Goal: Book appointment/travel/reservation

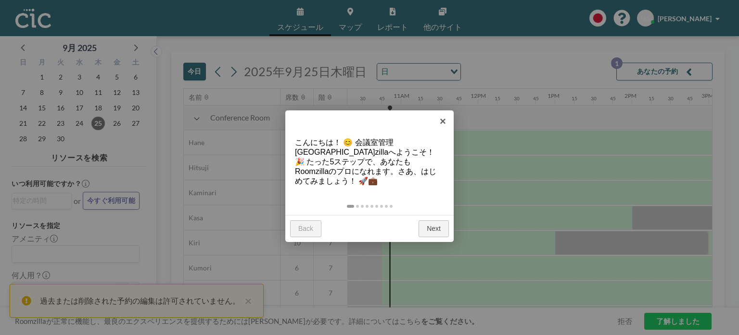
scroll to position [0, 809]
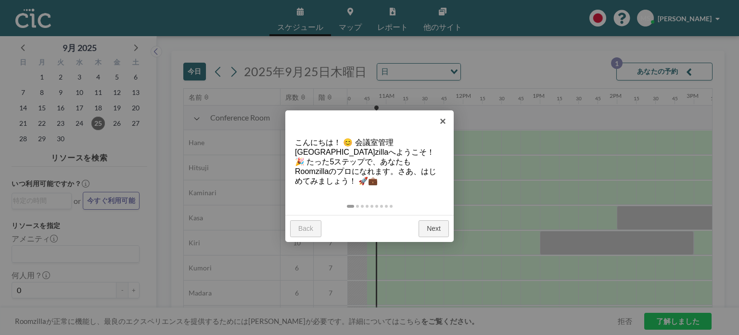
click at [432, 221] on link "Next" at bounding box center [434, 228] width 30 height 17
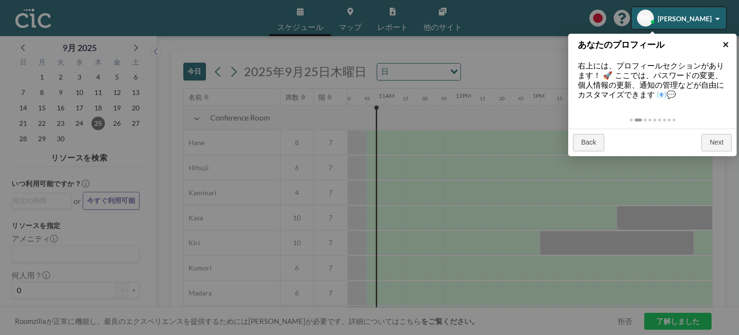
click at [727, 42] on link "×" at bounding box center [726, 45] width 22 height 22
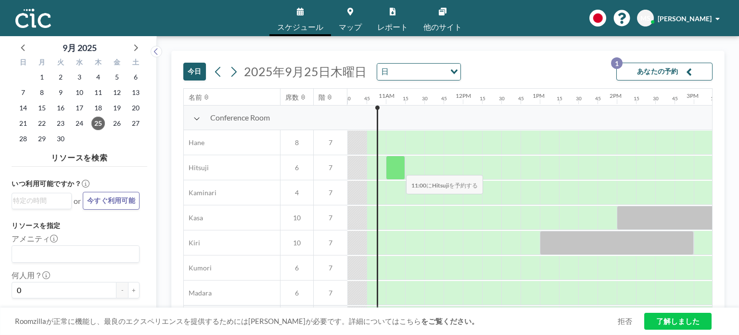
click at [399, 167] on div at bounding box center [395, 167] width 19 height 24
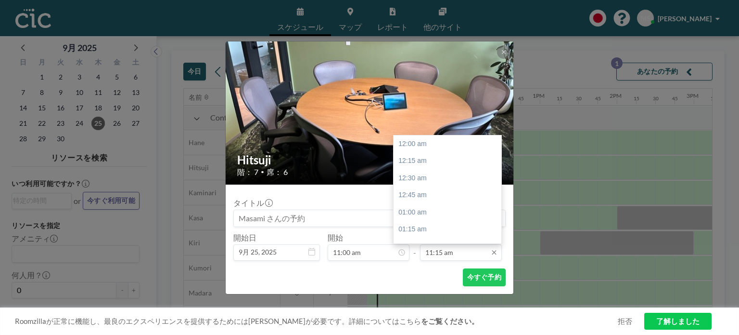
scroll to position [771, 0]
click at [448, 250] on input "11:15 am" at bounding box center [461, 252] width 82 height 16
click at [443, 196] on div "12:00 pm" at bounding box center [450, 194] width 113 height 17
type input "12:00 pm"
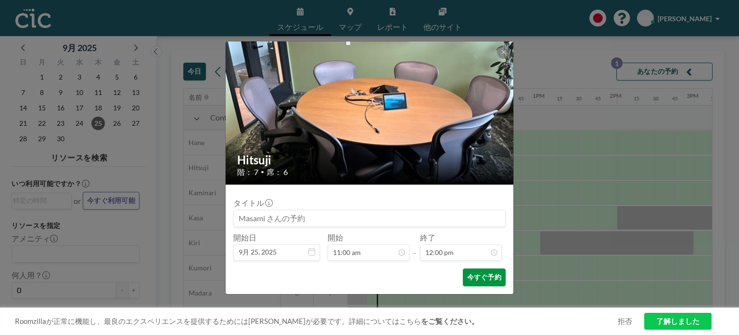
scroll to position [822, 0]
click at [485, 281] on button "今すぐ予約" at bounding box center [484, 277] width 43 height 18
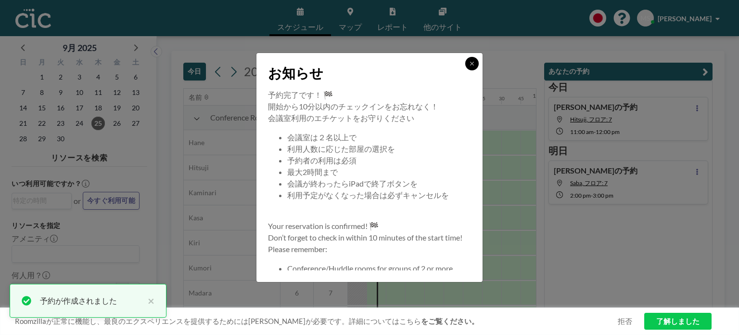
click at [474, 64] on icon at bounding box center [472, 64] width 6 height 6
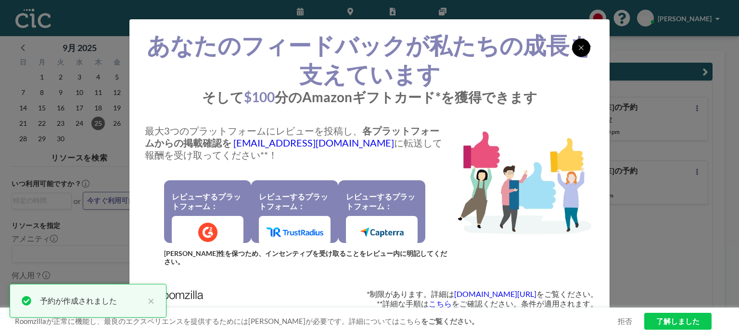
click at [582, 50] on icon at bounding box center [581, 47] width 5 height 5
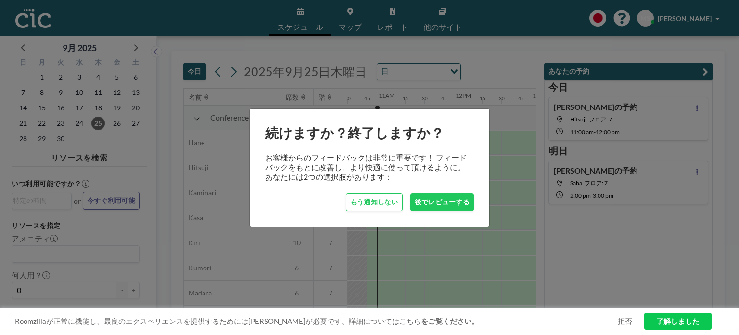
click at [507, 116] on div "続けますか？終了しますか？ お客様からのフィードバックは非常に重要です！ フィードバックをもとに改善し、より快適に使って頂けるように。 あなたには2つの選択肢…" at bounding box center [369, 167] width 739 height 335
click at [422, 204] on button "後でレビューする" at bounding box center [443, 202] width 64 height 18
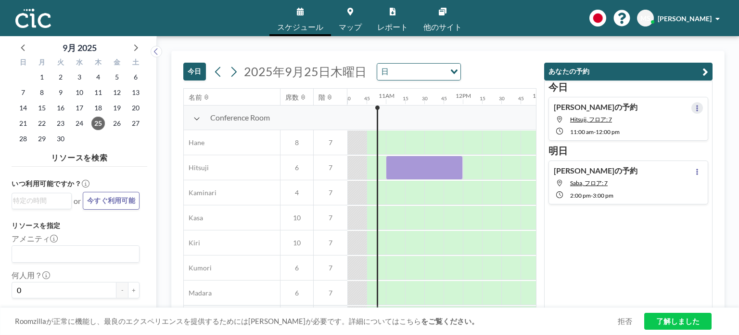
click at [692, 109] on button at bounding box center [698, 108] width 12 height 12
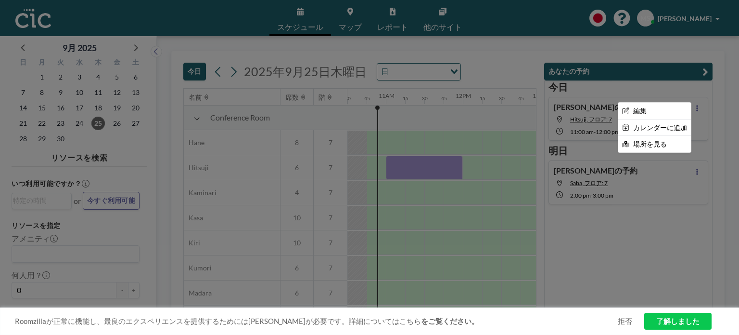
click at [579, 115] on div at bounding box center [369, 167] width 739 height 335
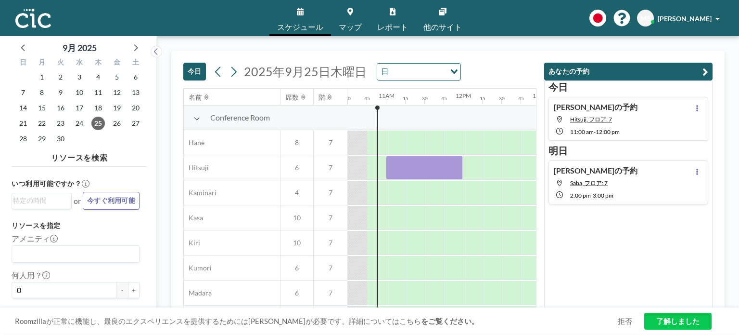
click at [580, 106] on h4 "[PERSON_NAME]の予約" at bounding box center [596, 107] width 84 height 10
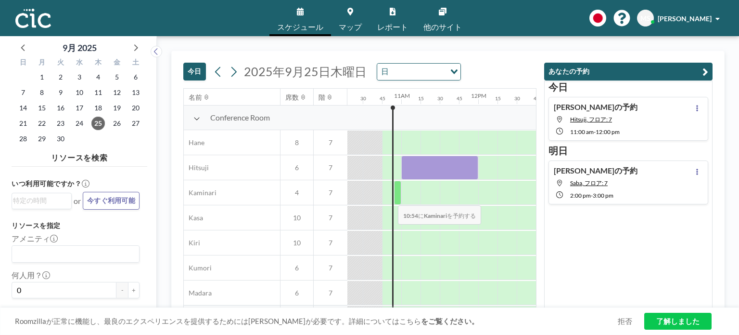
scroll to position [0, 828]
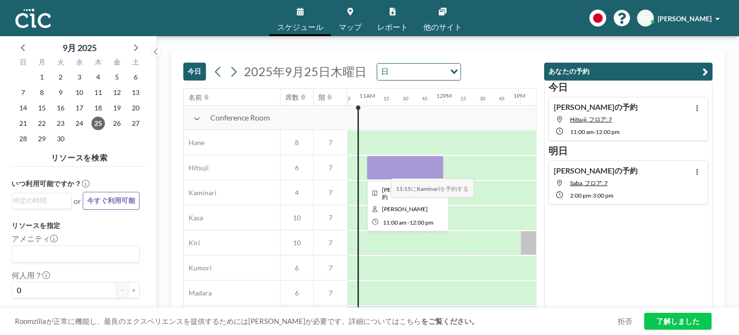
click at [383, 171] on div at bounding box center [405, 167] width 77 height 24
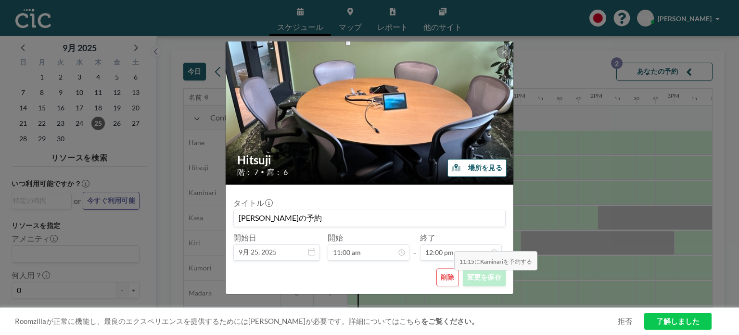
scroll to position [822, 0]
click at [446, 278] on button "削除" at bounding box center [448, 277] width 23 height 18
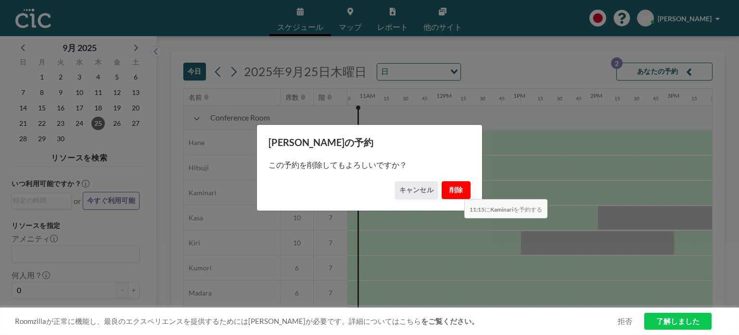
click at [457, 191] on button "削除" at bounding box center [456, 190] width 29 height 18
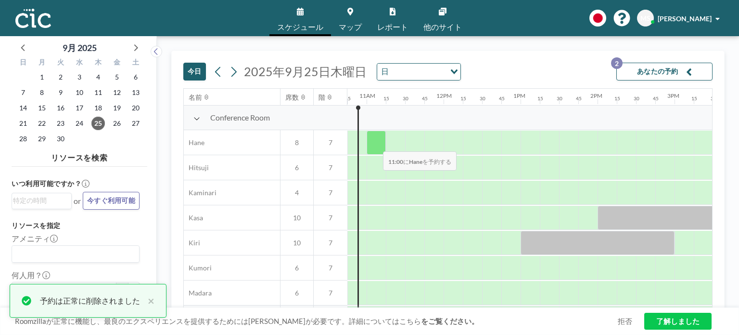
click at [376, 144] on div at bounding box center [376, 142] width 19 height 24
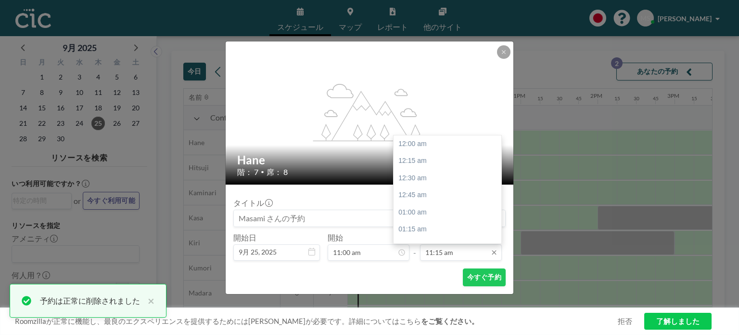
scroll to position [771, 0]
click at [443, 256] on input "11:15 am" at bounding box center [461, 252] width 82 height 16
click at [438, 193] on div "12:00 pm" at bounding box center [450, 194] width 113 height 17
type input "12:00 pm"
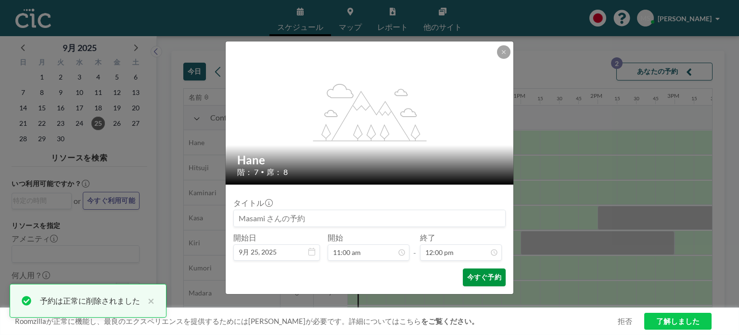
click at [484, 279] on button "今すぐ予約" at bounding box center [484, 277] width 43 height 18
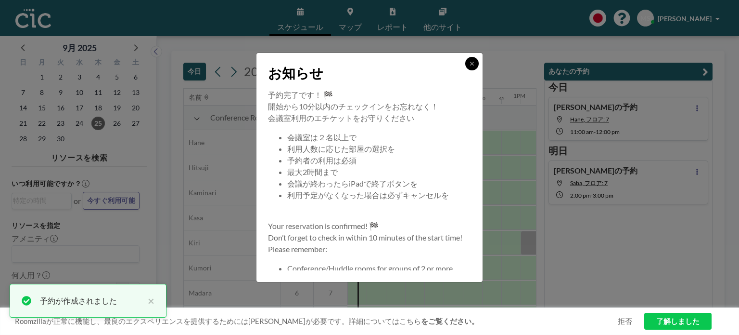
click at [475, 63] on icon at bounding box center [472, 64] width 6 height 6
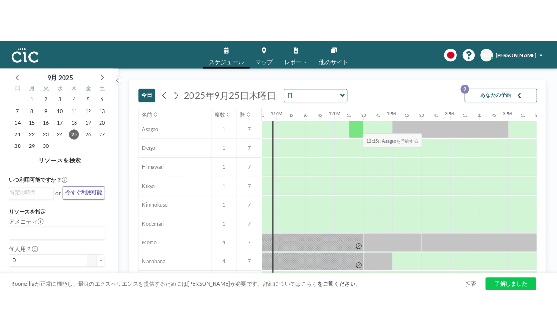
scroll to position [337, 828]
